Goal: Task Accomplishment & Management: Complete application form

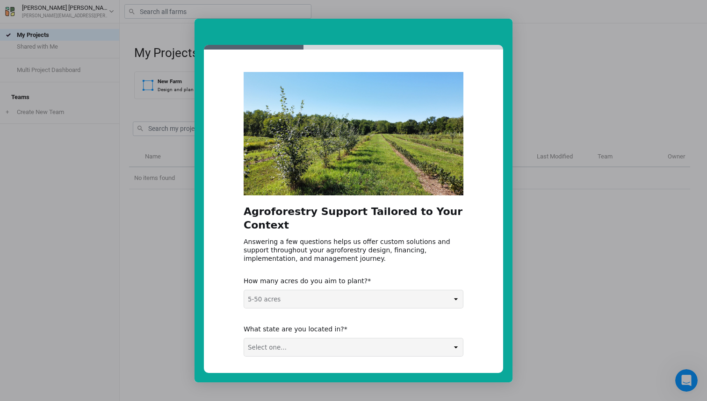
click at [305, 290] on select "Please select a response... 0-5 acres 5-50 acres 50-100 acres 100+ acres" at bounding box center [353, 299] width 219 height 18
select select "0-5 acres"
click at [298, 341] on select "Select one... Non-US AL AK AZ AR CA CO CT DE FL [GEOGRAPHIC_DATA] HI ID IL IN I…" at bounding box center [353, 348] width 219 height 18
select select "TN"
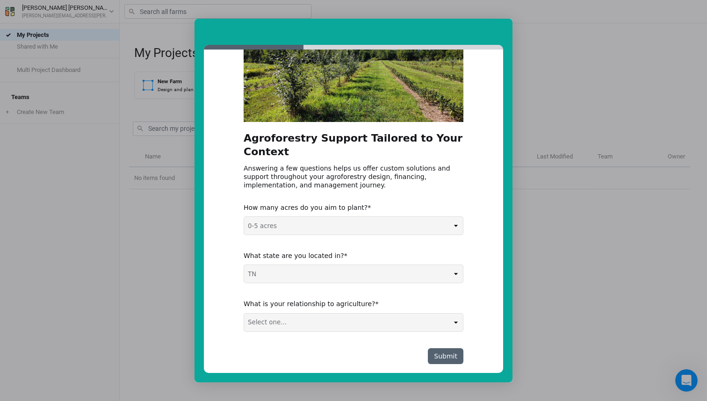
scroll to position [72, 0]
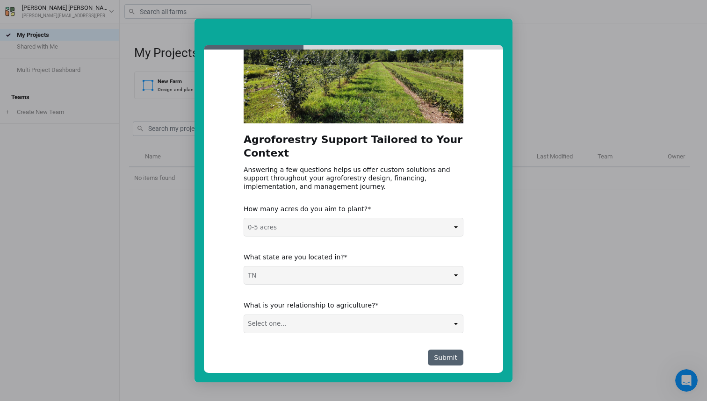
click at [345, 316] on select "Select one... Agribusiness / Co-op Farmer / Landowner Agri-Food Supply Chain Fo…" at bounding box center [353, 324] width 219 height 18
select select "Farmer / Landowner"
click at [349, 315] on select "Select one... Agribusiness / Co-op Farmer / Landowner Agri-Food Supply Chain Fo…" at bounding box center [353, 324] width 219 height 18
click at [442, 350] on button "Submit" at bounding box center [446, 358] width 36 height 16
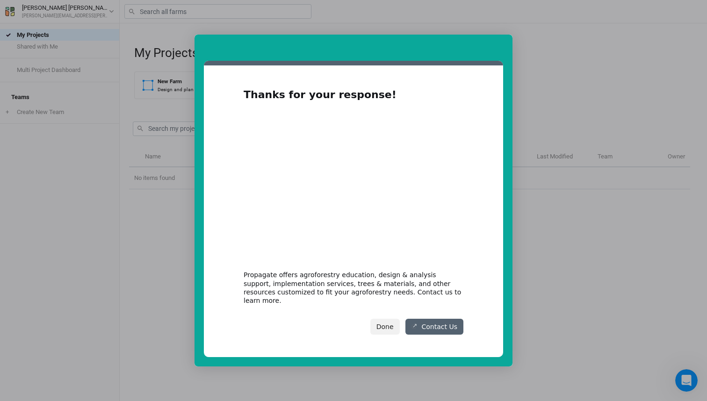
scroll to position [0, 0]
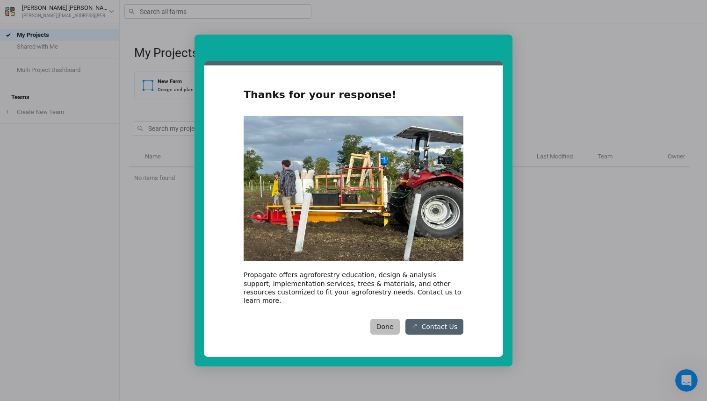
click at [388, 324] on button "Done" at bounding box center [384, 327] width 29 height 16
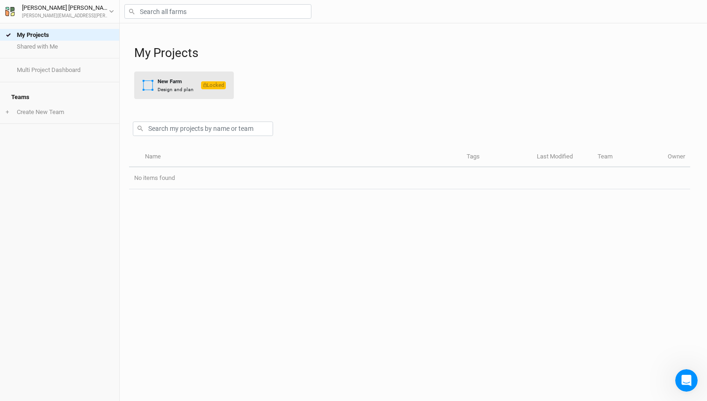
click at [192, 81] on button "New Farm Design and plan Locked" at bounding box center [184, 86] width 100 height 28
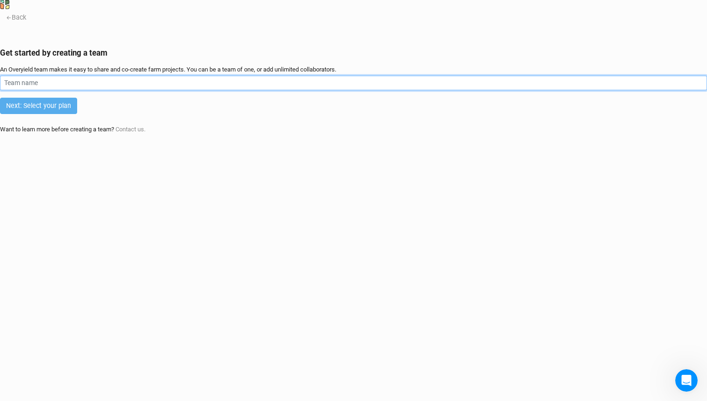
click at [154, 90] on input "text" at bounding box center [353, 83] width 707 height 15
type input "[PERSON_NAME]"
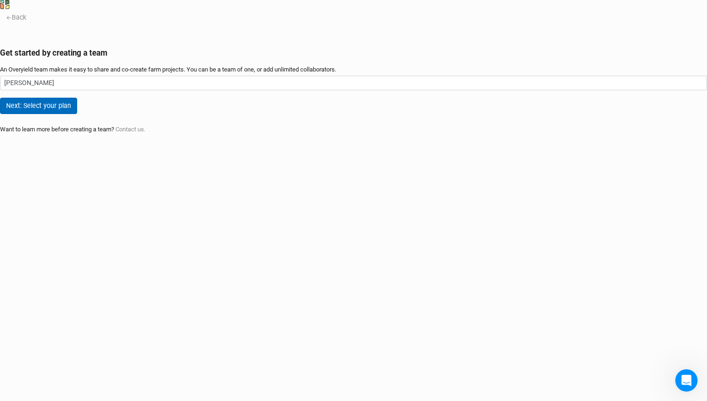
click at [77, 114] on button "Next: Select your plan" at bounding box center [38, 106] width 77 height 16
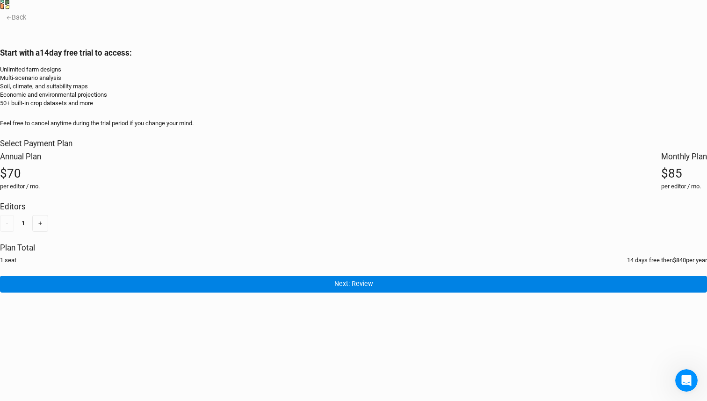
click at [9, 9] on icon at bounding box center [4, 4] width 9 height 9
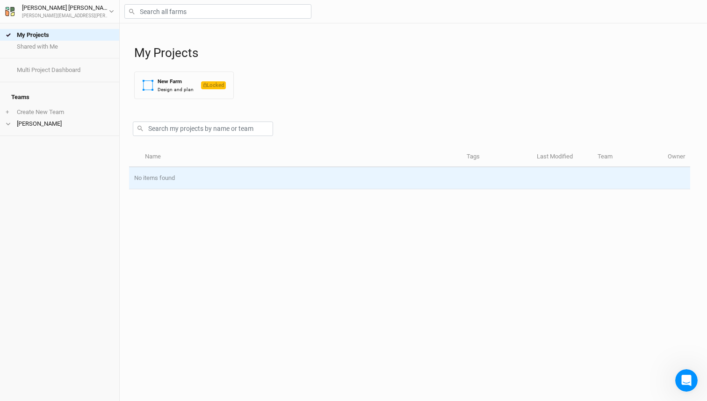
click at [240, 181] on td "No items found" at bounding box center [409, 178] width 561 height 22
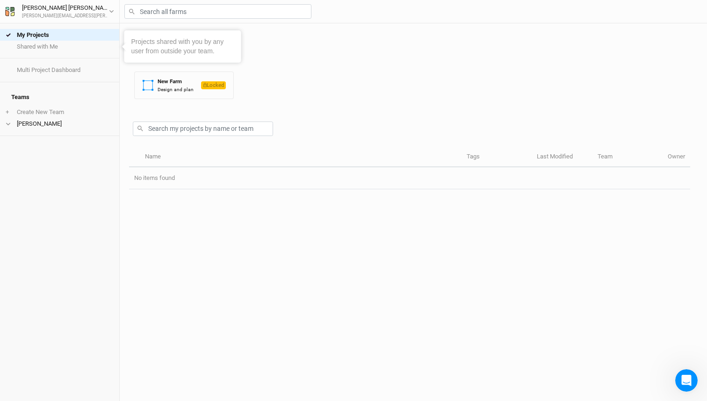
click at [116, 18] on div "[PERSON_NAME] Van Buren [EMAIL_ADDRESS][PERSON_NAME][DOMAIN_NAME] User settings…" at bounding box center [60, 11] width 120 height 23
click at [113, 13] on icon "button" at bounding box center [111, 11] width 5 height 5
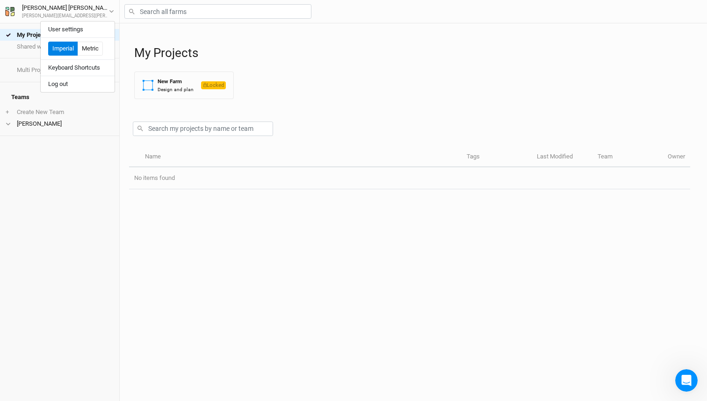
click at [292, 120] on div at bounding box center [409, 127] width 561 height 41
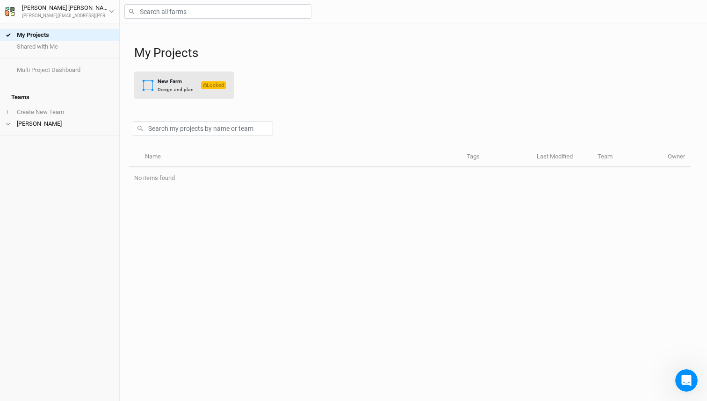
click at [180, 95] on button "New Farm Design and plan Locked" at bounding box center [184, 86] width 100 height 28
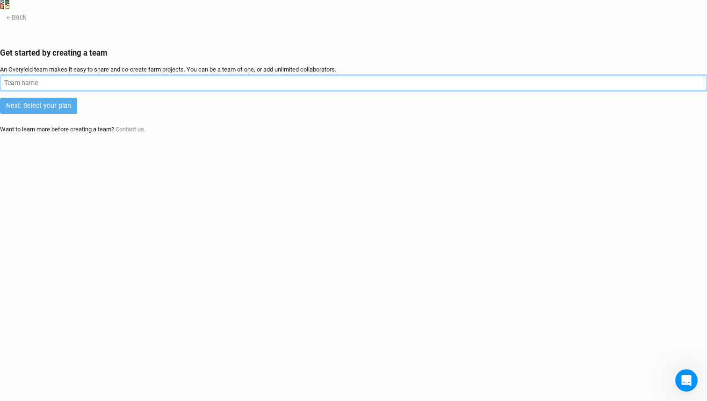
click at [176, 90] on input "text" at bounding box center [353, 83] width 707 height 15
click at [171, 90] on input "[PERSON_NAME]" at bounding box center [353, 83] width 707 height 15
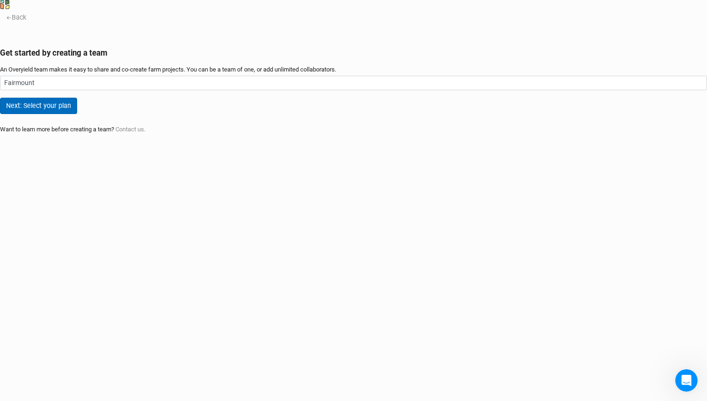
click at [77, 114] on button "Next: Select your plan" at bounding box center [38, 106] width 77 height 16
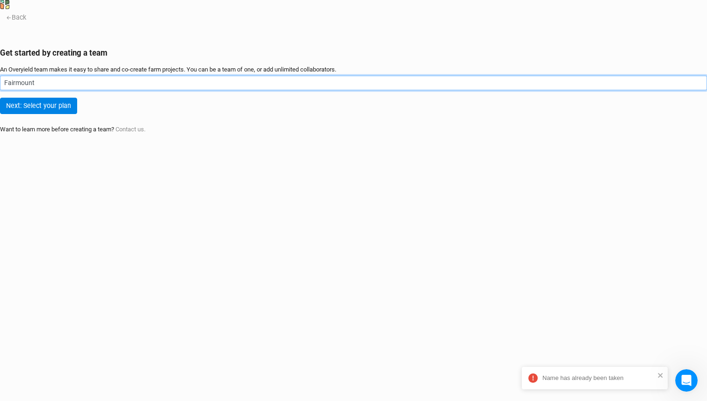
click at [162, 90] on input "Fairmount" at bounding box center [353, 83] width 707 height 15
type input "Fairmount Pike"
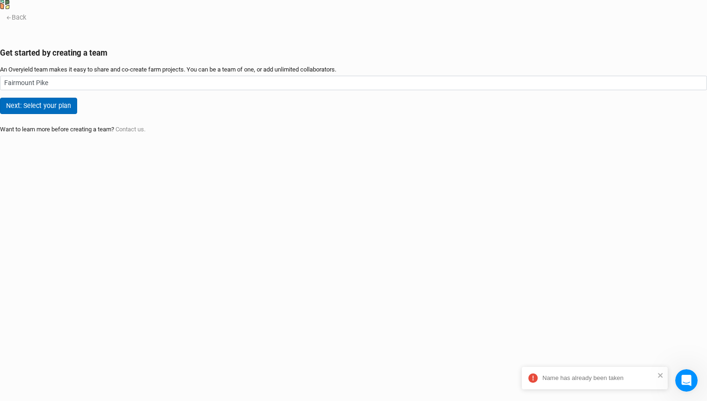
click at [77, 114] on button "Next: Select your plan" at bounding box center [38, 106] width 77 height 16
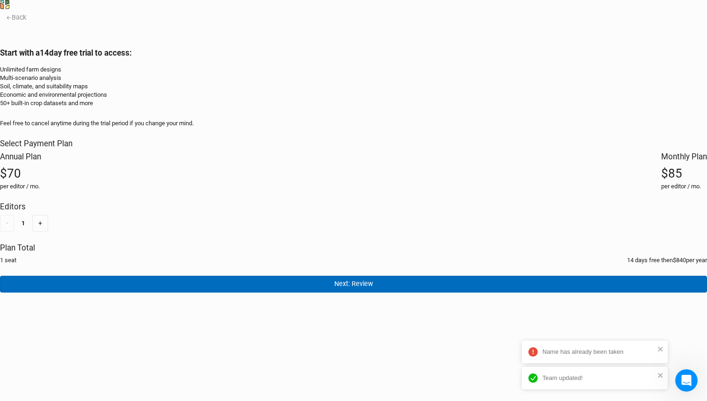
click at [160, 292] on button "Next: Review" at bounding box center [353, 284] width 707 height 16
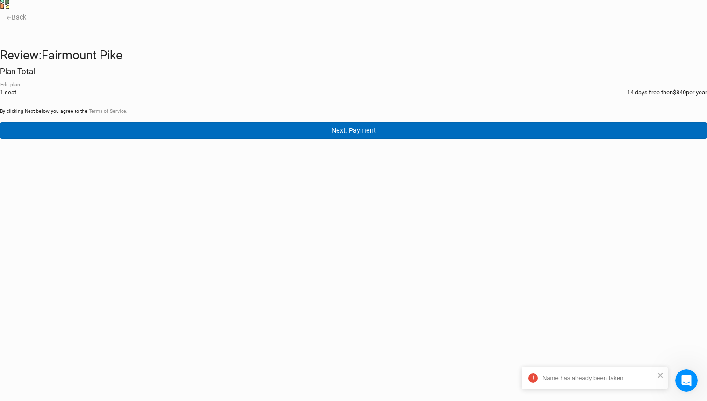
click at [187, 139] on button "Next: Payment" at bounding box center [353, 131] width 707 height 16
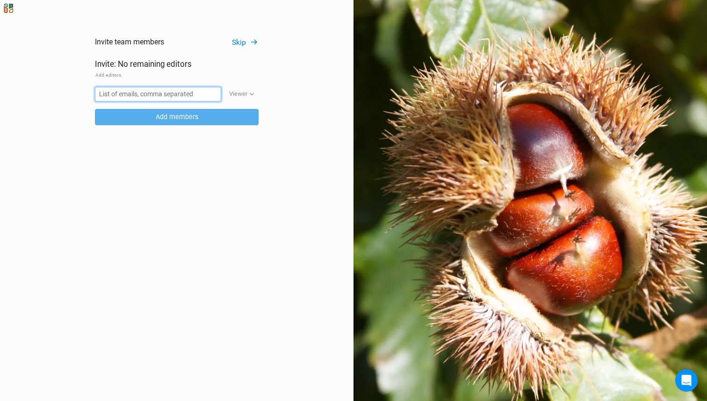
click at [170, 93] on input "text" at bounding box center [158, 94] width 126 height 15
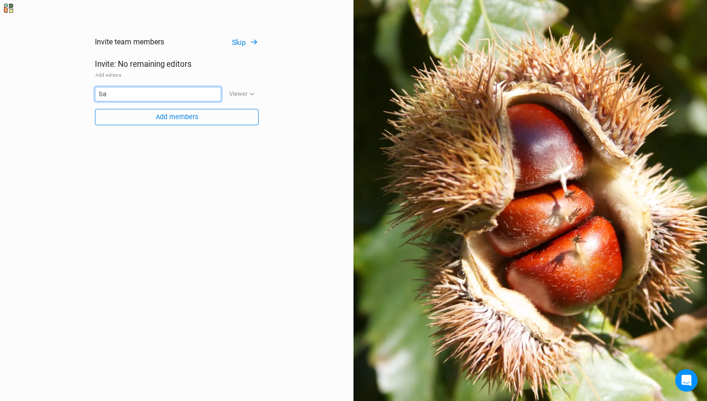
type input "b"
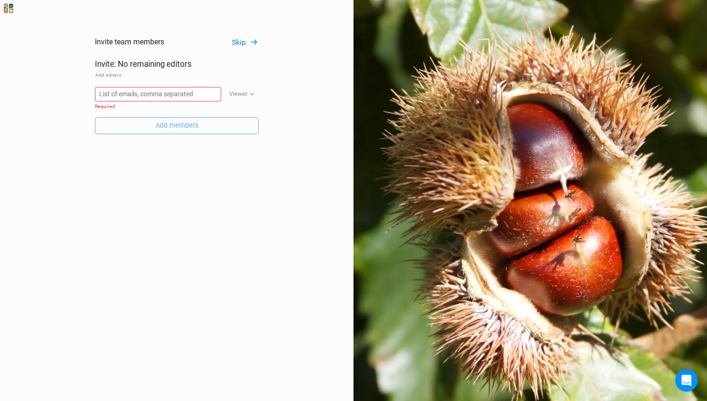
click at [254, 43] on icon "button" at bounding box center [254, 42] width 8 height 8
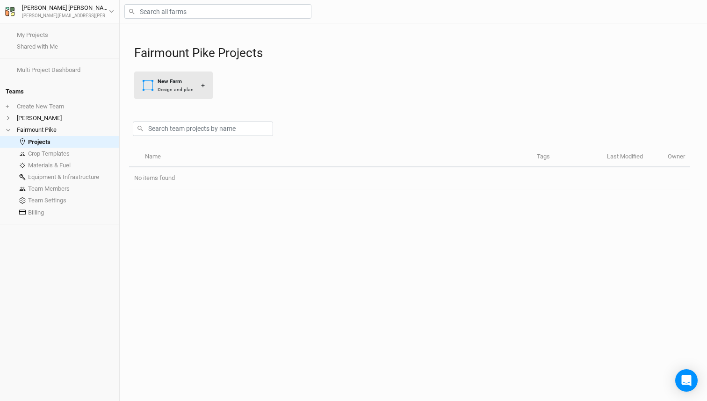
click at [149, 93] on div "New Farm Design and plan" at bounding box center [167, 85] width 51 height 15
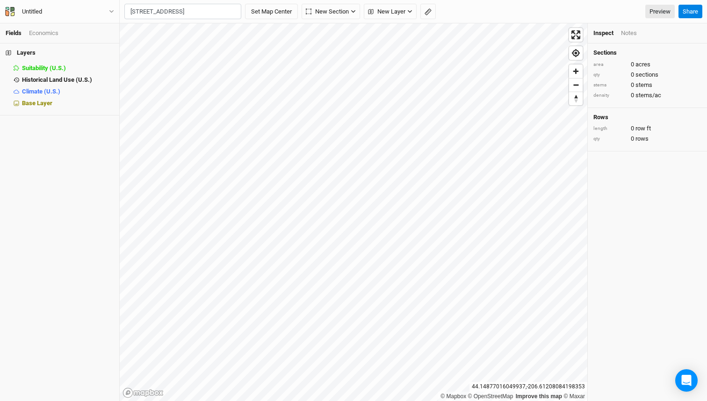
click at [149, 48] on div "Walden, Tennessee 37377, United States" at bounding box center [202, 46] width 116 height 23
type input "2214 Fairmount Pike, Walden, Tennessee 37377, United States"
click at [54, 105] on div "Base Layer" at bounding box center [68, 103] width 92 height 7
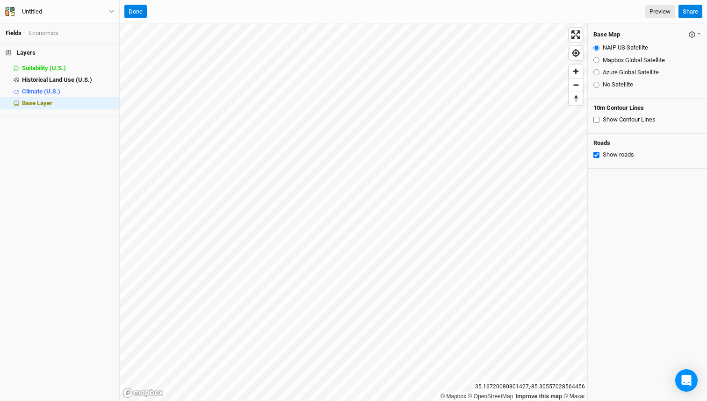
click at [594, 70] on input "Azure Global Satellite" at bounding box center [597, 72] width 6 height 6
radio input "true"
click at [595, 116] on div "Show Contour Lines" at bounding box center [648, 120] width 108 height 8
click at [596, 119] on input "Show Contour Lines" at bounding box center [597, 120] width 6 height 6
checkbox input "true"
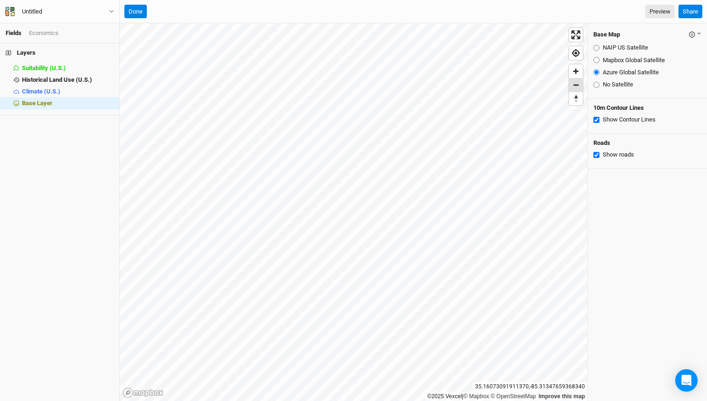
click at [576, 88] on span "Zoom out" at bounding box center [576, 85] width 14 height 13
click at [579, 90] on span "Zoom out" at bounding box center [576, 85] width 14 height 13
click at [582, 74] on span "Zoom in" at bounding box center [576, 72] width 14 height 14
click at [578, 88] on span "Zoom out" at bounding box center [576, 85] width 14 height 13
click at [575, 71] on span "Zoom in" at bounding box center [576, 72] width 14 height 14
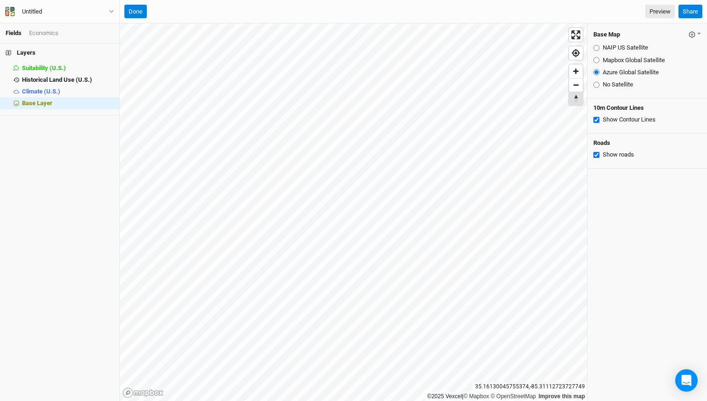
click at [576, 92] on span "Reset bearing to north" at bounding box center [576, 98] width 14 height 13
click at [576, 91] on span "Zoom out" at bounding box center [576, 85] width 14 height 13
click at [581, 85] on span "Zoom out" at bounding box center [576, 85] width 14 height 13
click at [580, 87] on span "Zoom out" at bounding box center [576, 85] width 14 height 13
click at [579, 74] on span "Zoom in" at bounding box center [576, 72] width 14 height 14
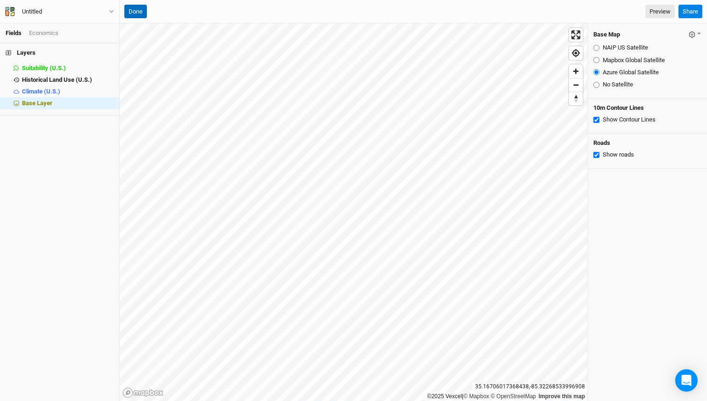
click at [140, 15] on button "Done" at bounding box center [135, 12] width 22 height 14
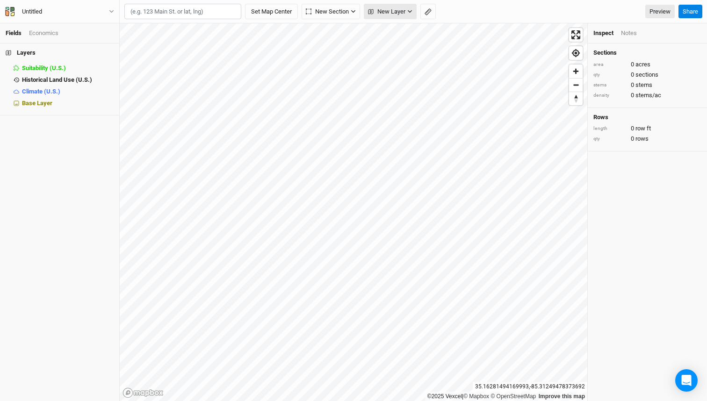
click at [388, 16] on button "New Layer" at bounding box center [390, 12] width 53 height 16
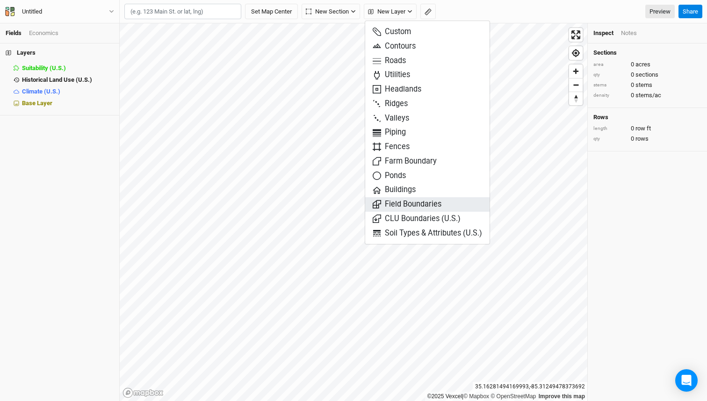
click at [389, 204] on span "Field Boundaries" at bounding box center [407, 204] width 69 height 11
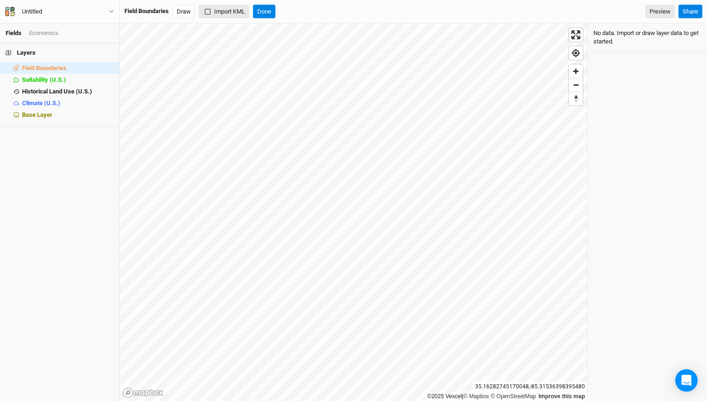
click at [210, 17] on button "Import KML" at bounding box center [224, 12] width 51 height 14
click at [46, 107] on li "Climate (U.S.) hide" at bounding box center [59, 103] width 119 height 12
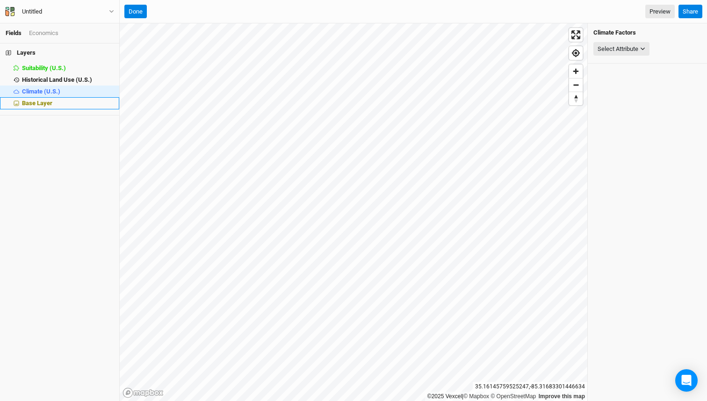
click at [46, 106] on span "Base Layer" at bounding box center [37, 103] width 30 height 7
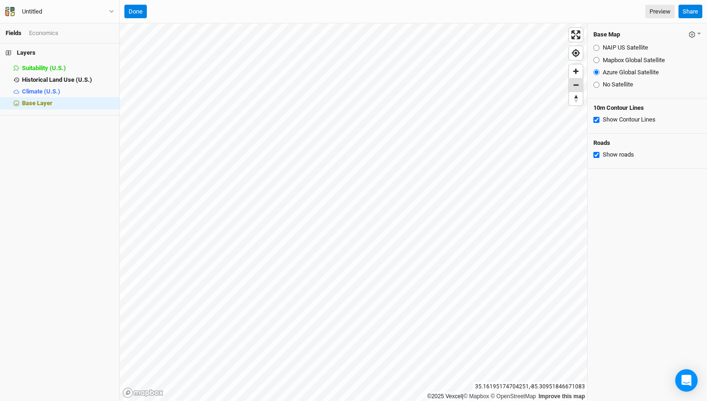
click at [578, 90] on span "Zoom out" at bounding box center [576, 85] width 14 height 13
click at [597, 60] on input "Mapbox Global Satellite" at bounding box center [597, 60] width 6 height 6
radio input "true"
click at [19, 36] on li "Fields" at bounding box center [17, 33] width 23 height 8
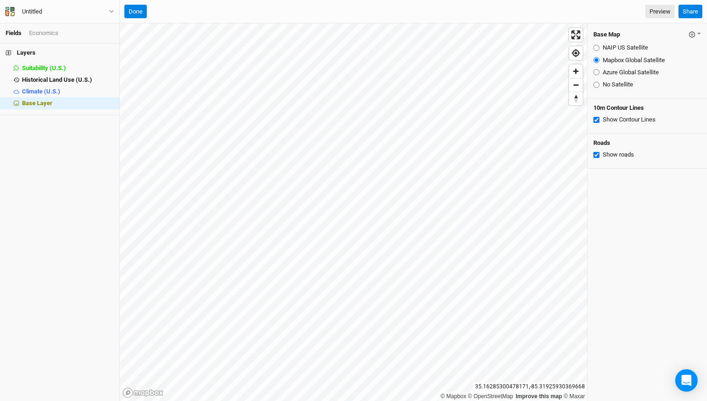
click at [24, 34] on li "Fields" at bounding box center [17, 33] width 23 height 8
click at [92, 33] on ul "Fields Economics" at bounding box center [60, 33] width 108 height 8
click at [110, 15] on button "Untitled" at bounding box center [60, 12] width 110 height 10
click at [20, 139] on div "Layers Suitability (U.S.) hide Historical Land Use (U.S.) hide Climate (U.S.) h…" at bounding box center [59, 223] width 119 height 358
click at [573, 85] on span "Zoom out" at bounding box center [576, 85] width 14 height 13
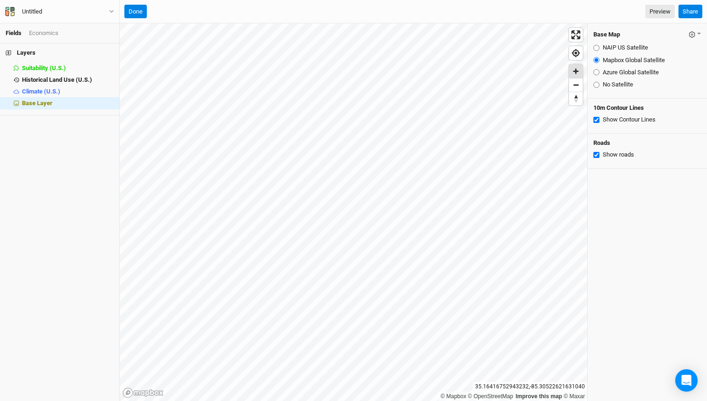
click at [573, 69] on span "Zoom in" at bounding box center [576, 72] width 14 height 14
click at [595, 48] on input "NAIP US Satellite" at bounding box center [597, 48] width 6 height 6
radio input "true"
click at [140, 10] on button "Done" at bounding box center [135, 12] width 22 height 14
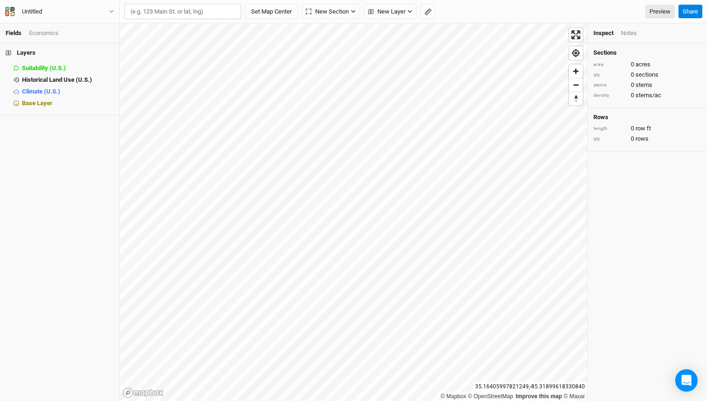
click at [20, 36] on link "Fields" at bounding box center [14, 32] width 16 height 7
click at [377, 10] on span "New Layer" at bounding box center [386, 11] width 37 height 9
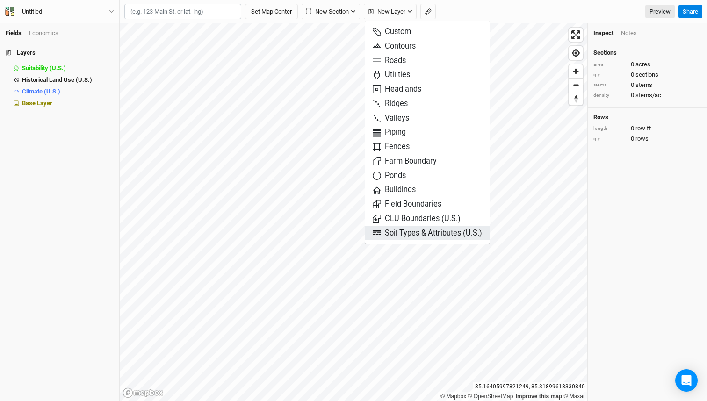
click at [397, 232] on span "Soil Types & Attributes (U.S.)" at bounding box center [427, 233] width 109 height 11
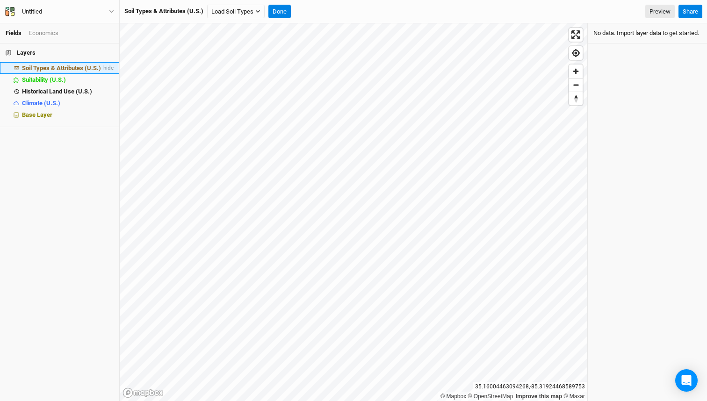
click at [19, 68] on span at bounding box center [16, 68] width 11 height 4
click at [93, 67] on span "Soil Types & Attributes (U.S.)" at bounding box center [61, 68] width 79 height 7
click at [95, 67] on span "Soil Types & Attributes (U.S.)" at bounding box center [61, 68] width 79 height 7
click at [249, 13] on button "Load Soil Types" at bounding box center [236, 12] width 58 height 14
click at [242, 30] on button "Load for Current View" at bounding box center [245, 28] width 74 height 12
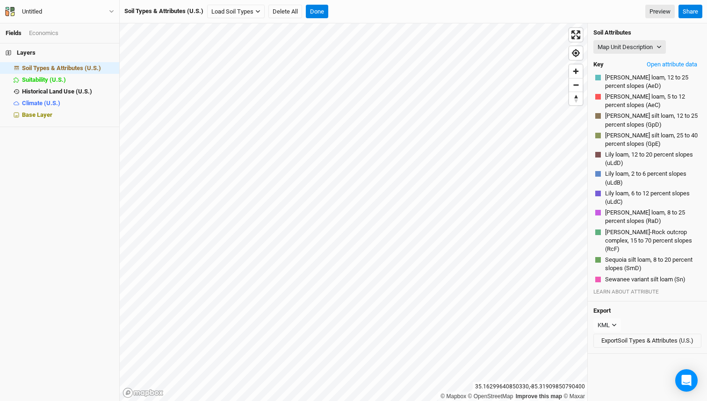
click at [29, 55] on h4 "Layers" at bounding box center [59, 53] width 119 height 19
click at [283, 10] on button "Delete All" at bounding box center [285, 12] width 34 height 14
click at [379, 14] on button "Confirm" at bounding box center [376, 12] width 29 height 14
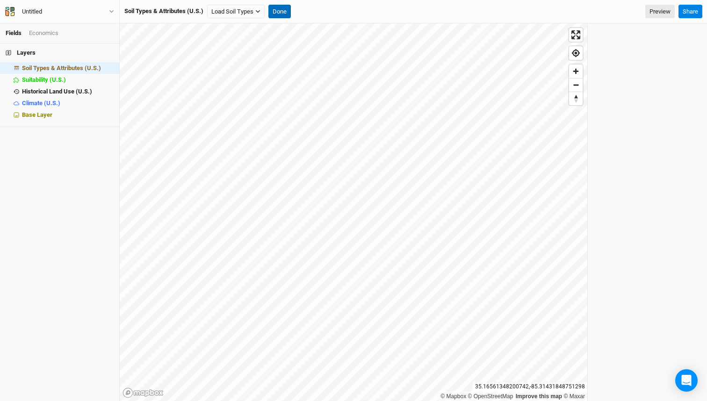
click at [283, 15] on button "Done" at bounding box center [279, 12] width 22 height 14
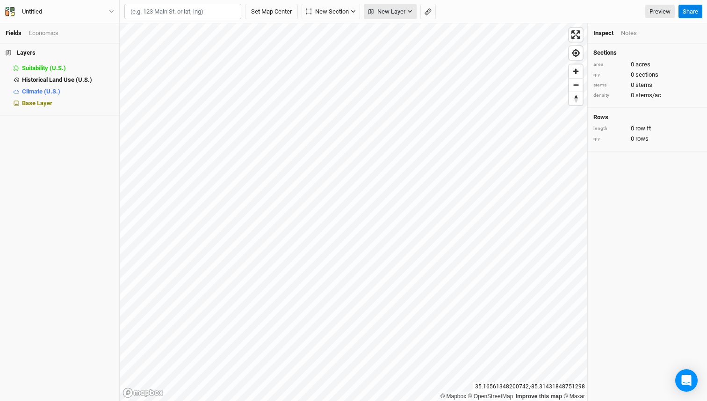
click at [396, 15] on span "New Layer" at bounding box center [386, 11] width 37 height 9
click at [335, 18] on button "New Section" at bounding box center [331, 12] width 58 height 16
click at [396, 15] on span "New Layer" at bounding box center [386, 11] width 37 height 9
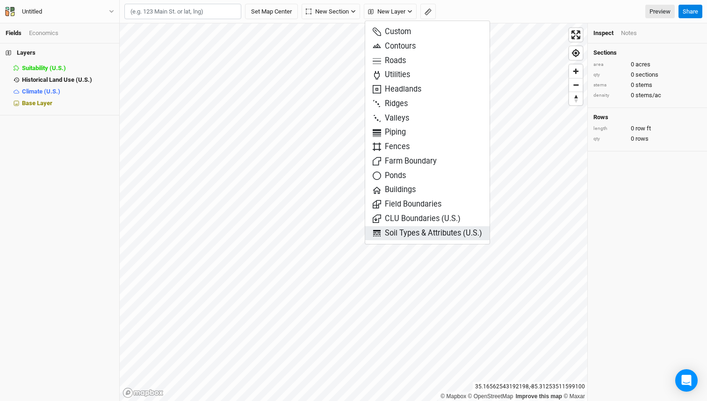
click at [406, 235] on span "Soil Types & Attributes (U.S.)" at bounding box center [427, 233] width 109 height 11
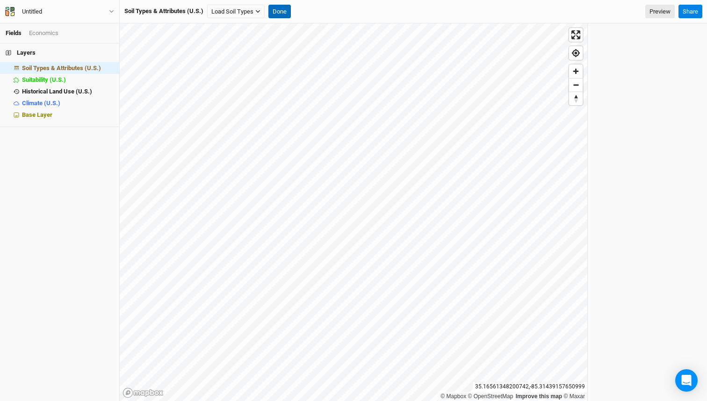
click at [274, 15] on button "Done" at bounding box center [279, 12] width 22 height 14
